Goal: Task Accomplishment & Management: Use online tool/utility

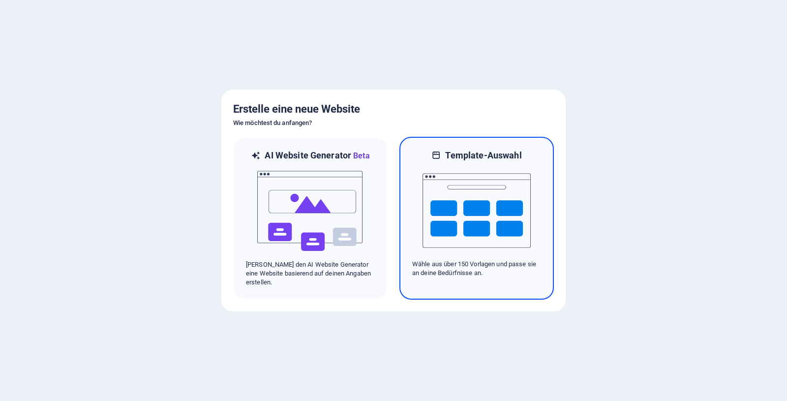
click at [486, 205] on img at bounding box center [476, 210] width 108 height 98
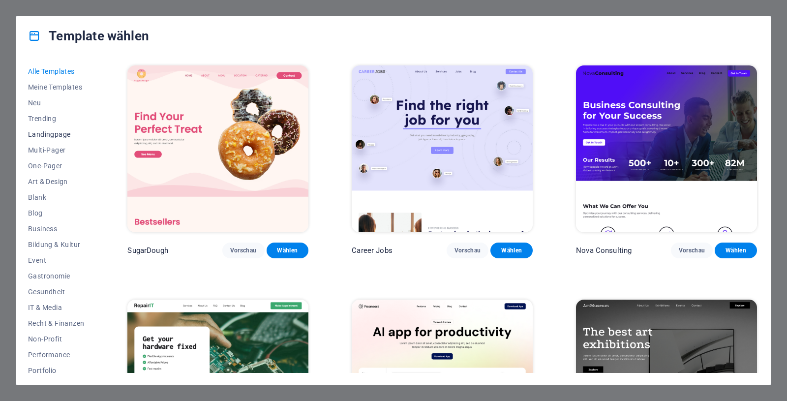
click at [59, 133] on span "Landingpage" at bounding box center [56, 134] width 56 height 8
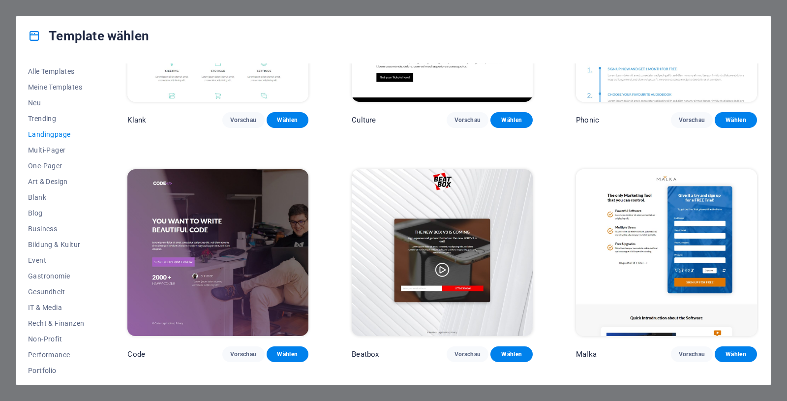
scroll to position [133, 0]
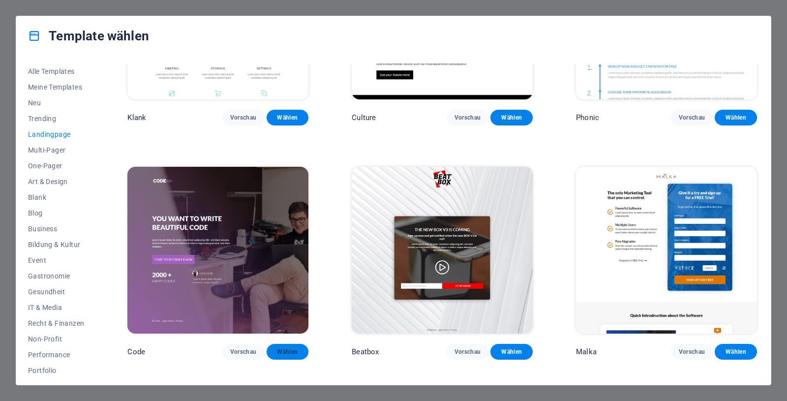
click at [292, 348] on span "Wählen" at bounding box center [287, 352] width 27 height 8
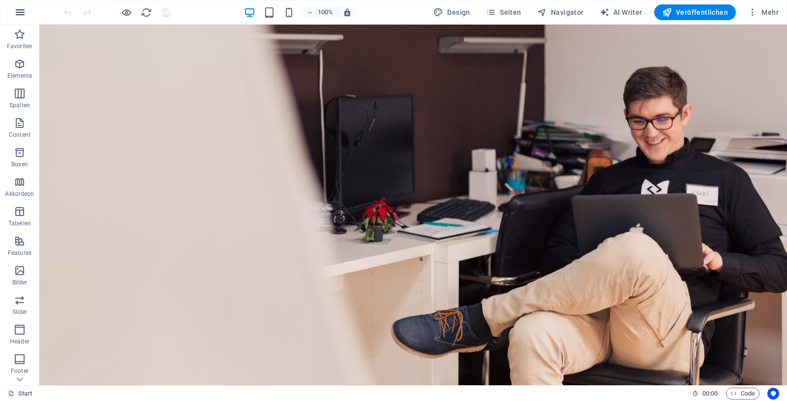
click at [15, 11] on icon "button" at bounding box center [20, 12] width 12 height 12
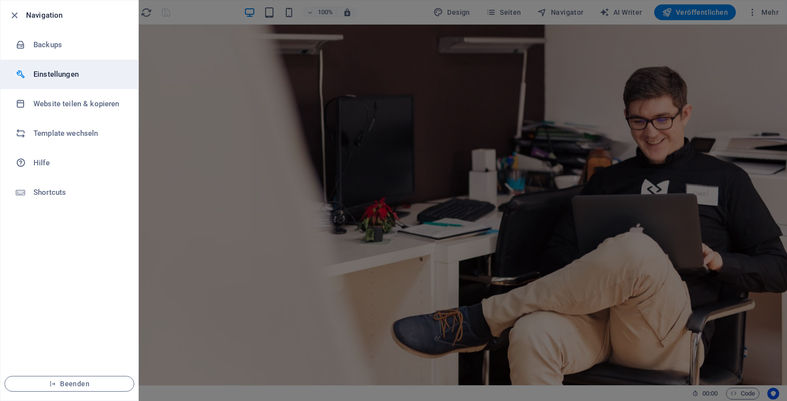
click at [59, 72] on h6 "Einstellungen" at bounding box center [78, 74] width 91 height 12
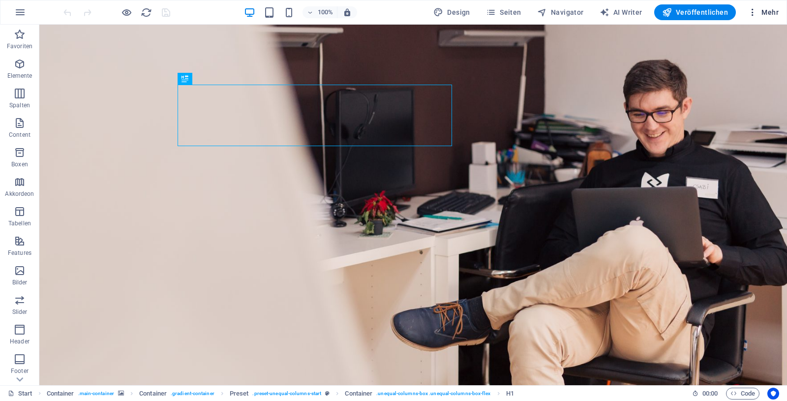
click at [766, 10] on span "Mehr" at bounding box center [762, 12] width 31 height 10
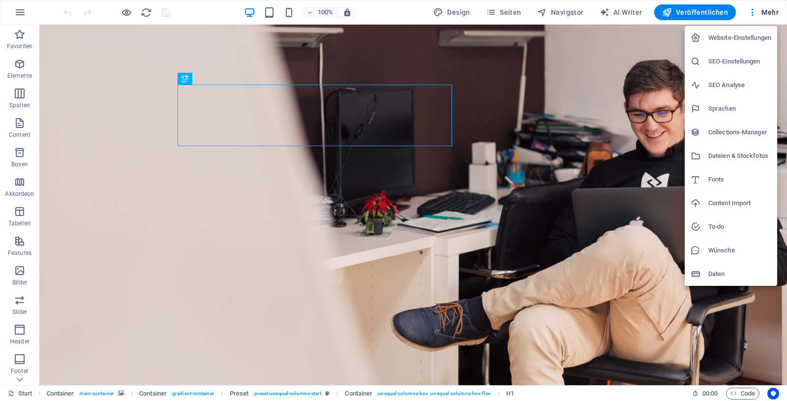
click at [753, 37] on h6 "Website-Einstellungen" at bounding box center [739, 38] width 63 height 12
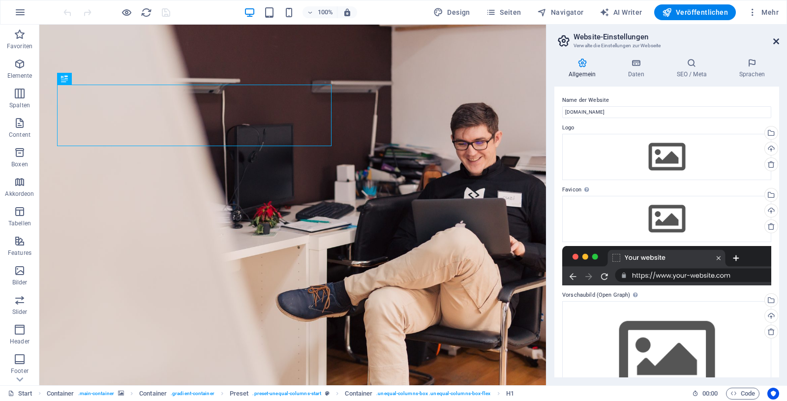
click at [776, 38] on icon at bounding box center [776, 41] width 6 height 8
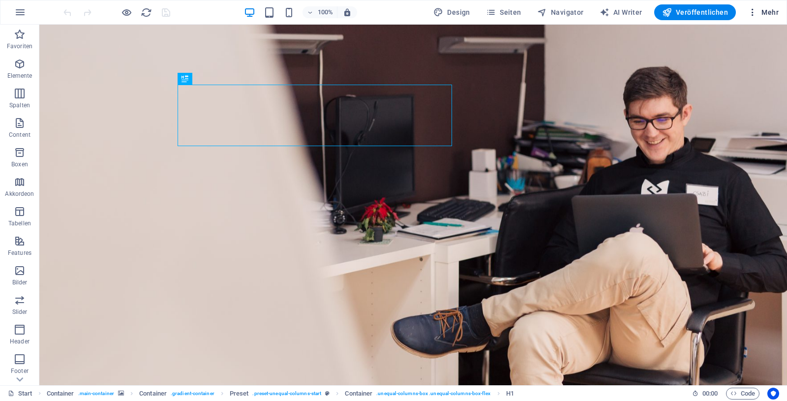
click at [770, 9] on span "Mehr" at bounding box center [762, 12] width 31 height 10
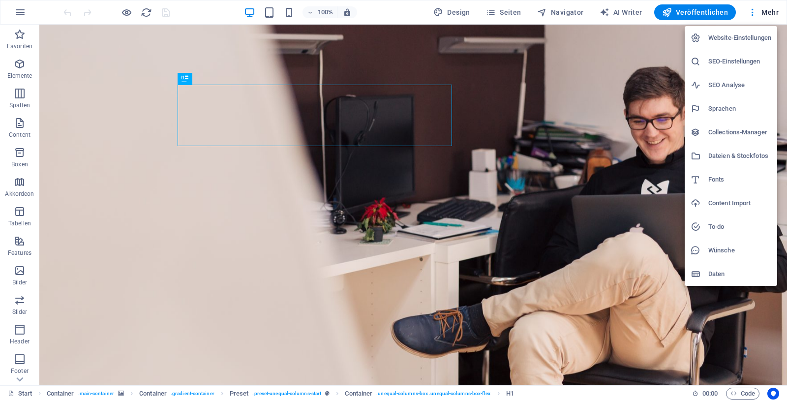
click at [630, 11] on div at bounding box center [393, 200] width 787 height 401
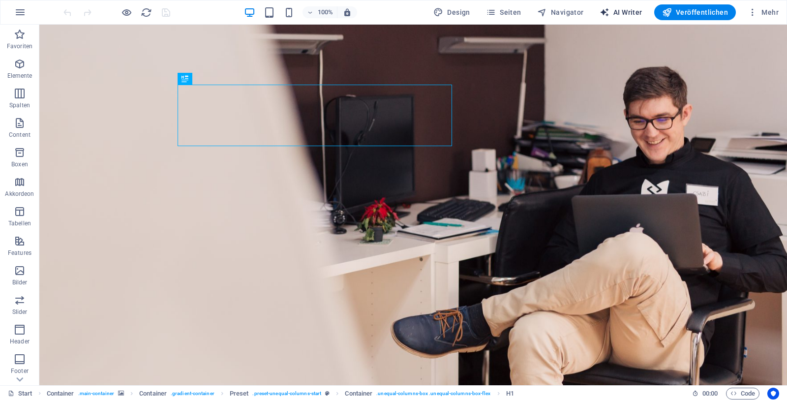
click at [632, 7] on span "AI Writer" at bounding box center [620, 12] width 43 height 10
select select "English"
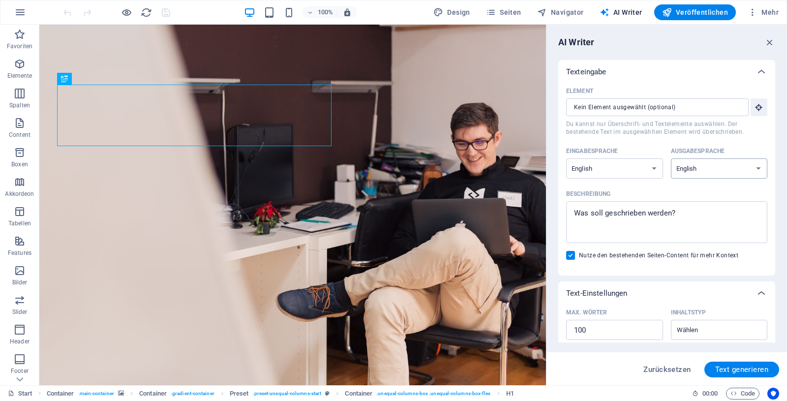
click at [671, 158] on select "Albanian Arabic Armenian Awadhi Azerbaijani Bashkir Basque Belarusian Bengali B…" at bounding box center [719, 168] width 97 height 20
select select "German"
click option "German" at bounding box center [0, 0] width 0 height 0
click at [566, 158] on select "Albanian Arabic Armenian Awadhi Azerbaijani Bashkir Basque Belarusian Bengali B…" at bounding box center [614, 168] width 97 height 20
click option "German" at bounding box center [0, 0] width 0 height 0
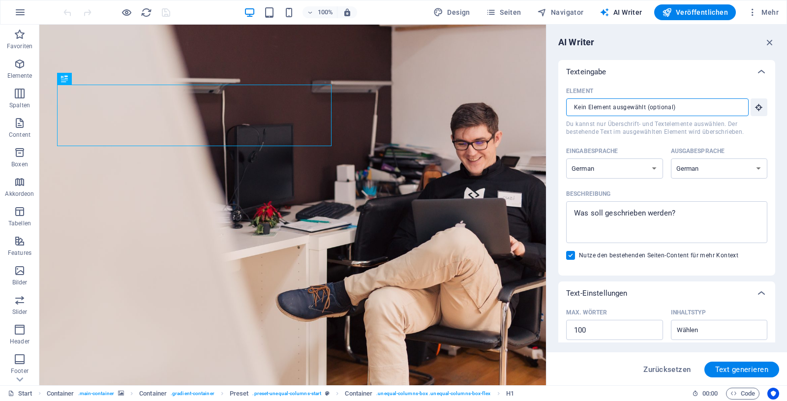
click at [677, 106] on input "Element ​ Du kannst nur Überschrift- und Textelemente auswählen. Der bestehende…" at bounding box center [654, 107] width 176 height 18
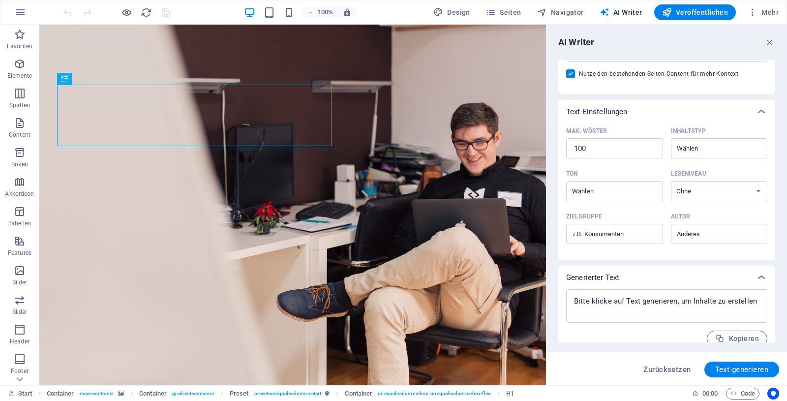
scroll to position [193, 0]
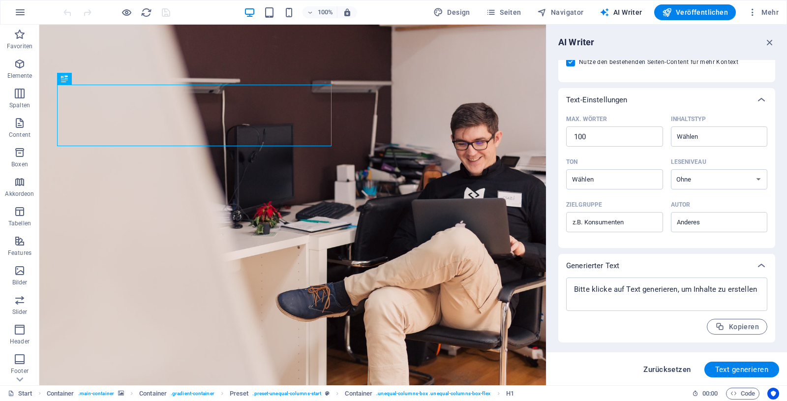
click at [667, 367] on span "Zurücksetzen" at bounding box center [666, 369] width 47 height 8
select select "English"
type textarea "x"
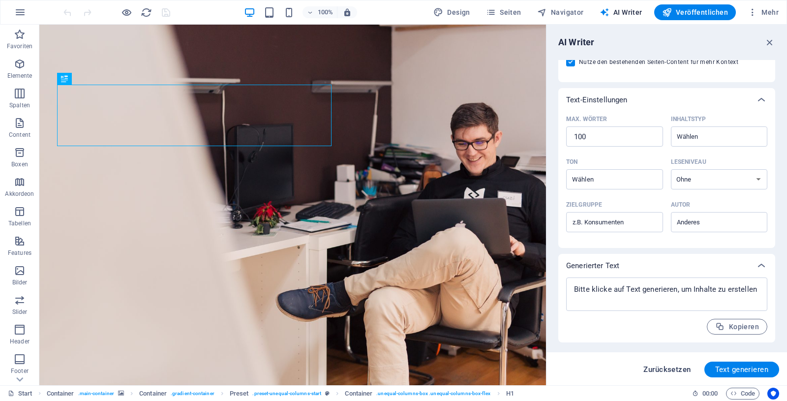
click at [667, 367] on span "Zurücksetzen" at bounding box center [666, 369] width 47 height 8
type textarea "x"
click at [16, 8] on icon "button" at bounding box center [20, 12] width 12 height 12
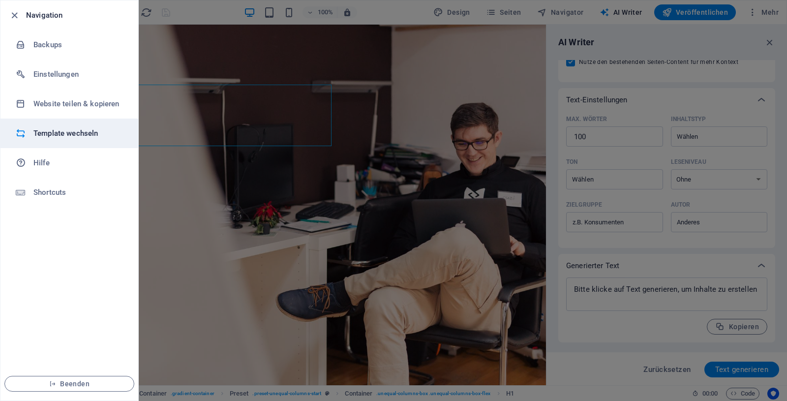
click at [59, 133] on h6 "Template wechseln" at bounding box center [78, 133] width 91 height 12
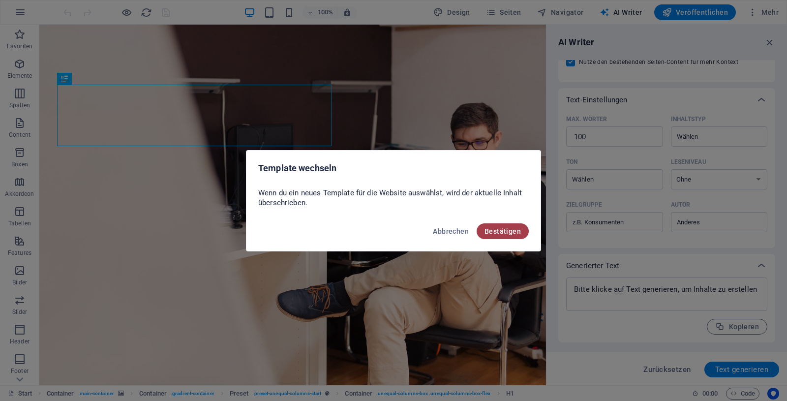
click at [504, 229] on span "Bestätigen" at bounding box center [502, 231] width 36 height 8
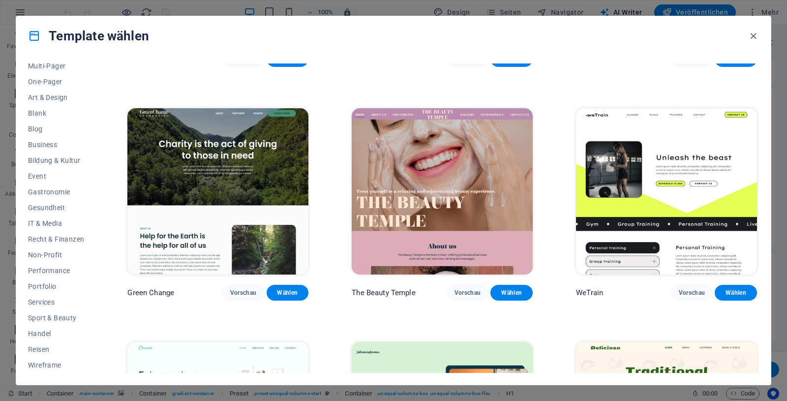
scroll to position [1372, 0]
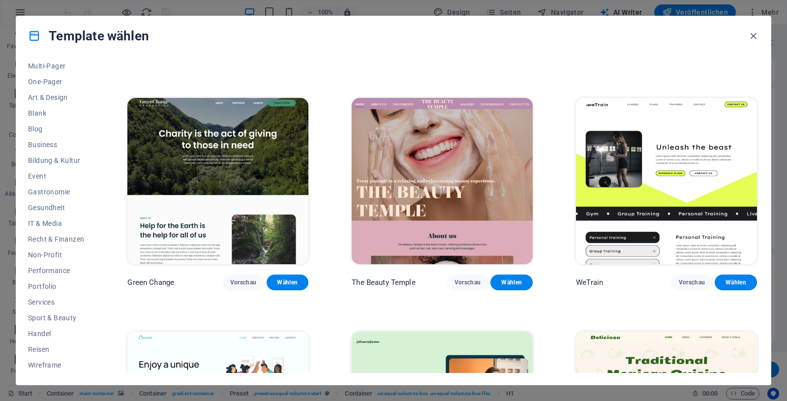
click at [490, 147] on img at bounding box center [442, 181] width 181 height 167
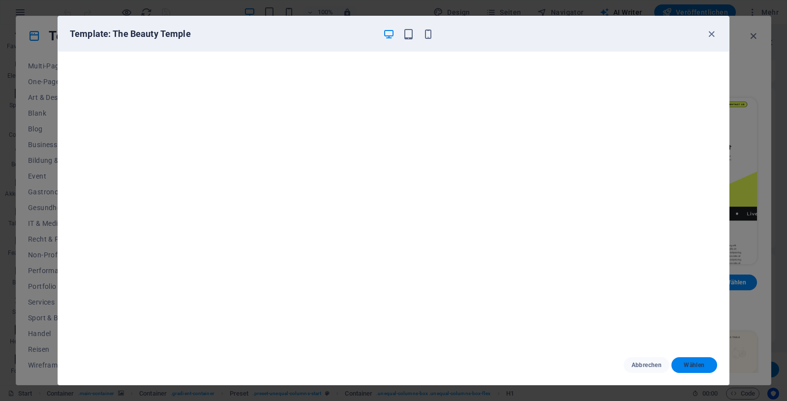
click at [693, 362] on span "Wählen" at bounding box center [694, 365] width 30 height 8
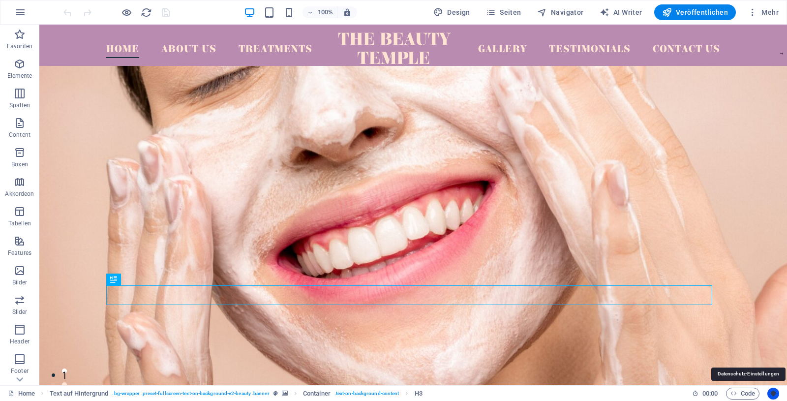
click at [773, 394] on icon "Usercentrics" at bounding box center [773, 393] width 7 height 7
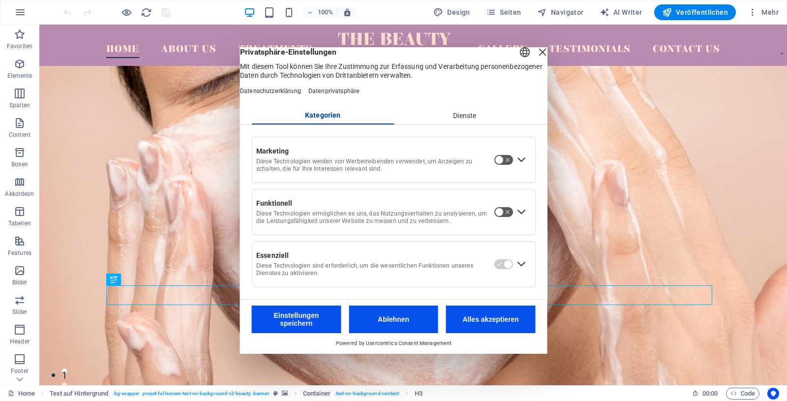
click at [413, 328] on button "Ablehnen" at bounding box center [393, 319] width 89 height 28
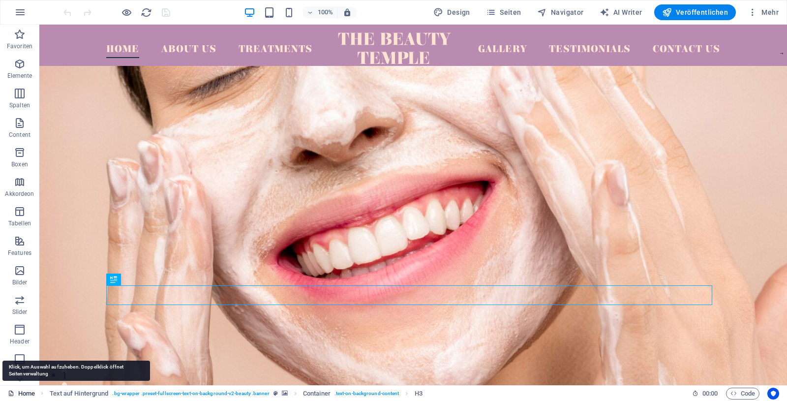
click at [26, 394] on link "Home" at bounding box center [21, 393] width 27 height 12
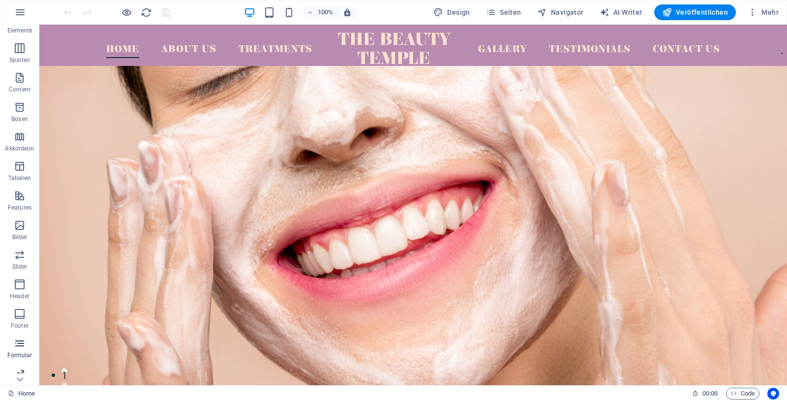
scroll to position [82, 0]
click at [22, 99] on icon "button" at bounding box center [20, 100] width 12 height 12
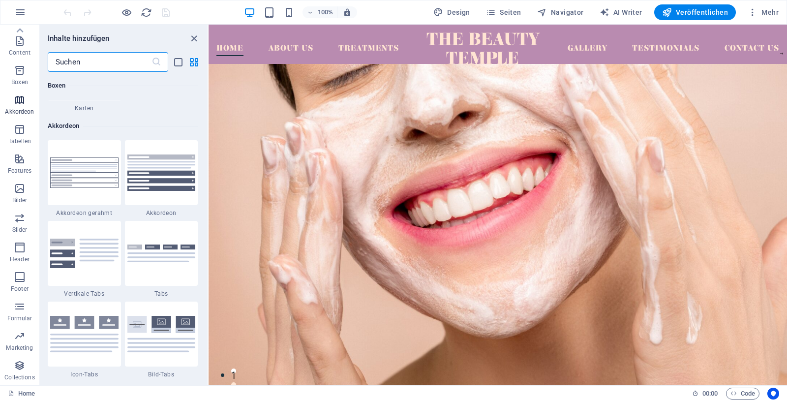
scroll to position [3140, 0]
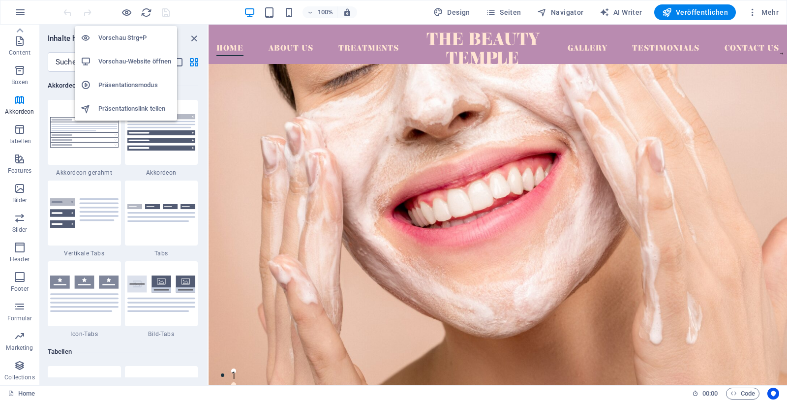
click at [124, 59] on h6 "Vorschau-Website öffnen" at bounding box center [134, 62] width 73 height 12
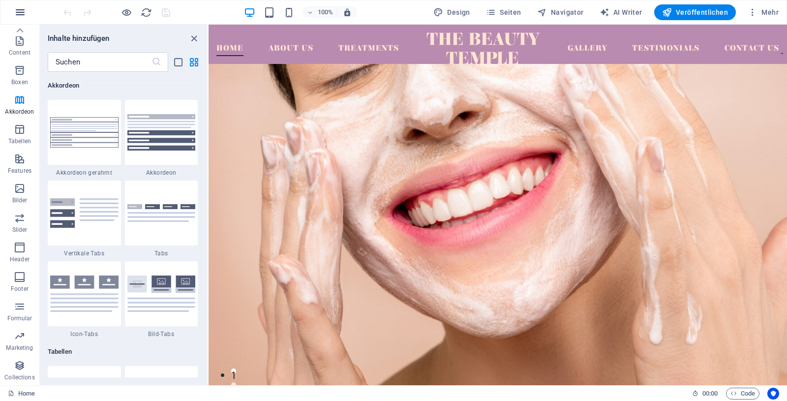
click at [16, 12] on icon "button" at bounding box center [20, 12] width 12 height 12
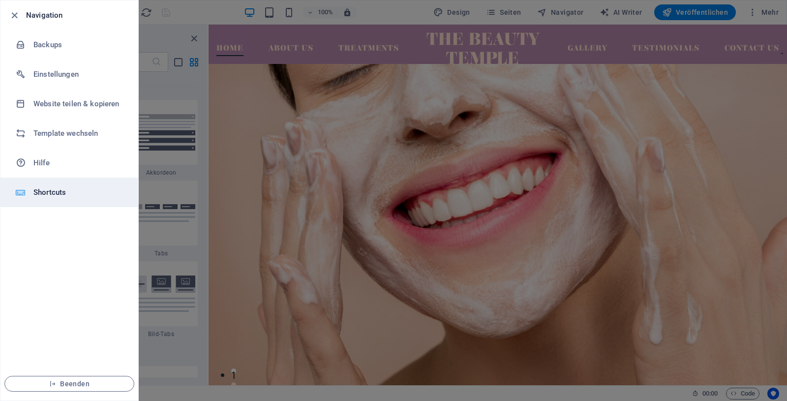
click at [53, 190] on h6 "Shortcuts" at bounding box center [78, 192] width 91 height 12
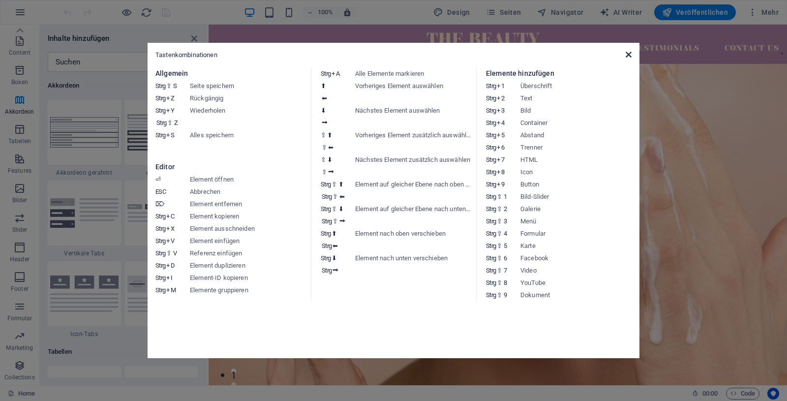
click at [627, 54] on icon at bounding box center [628, 55] width 6 height 8
